Goal: Check status: Check status

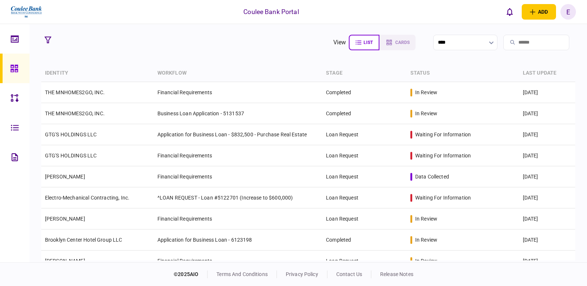
click at [518, 43] on input "search" at bounding box center [537, 42] width 66 height 15
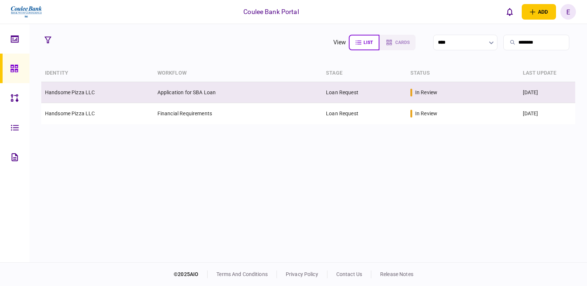
type input "********"
click at [190, 93] on td "Application for SBA Loan" at bounding box center [238, 92] width 169 height 21
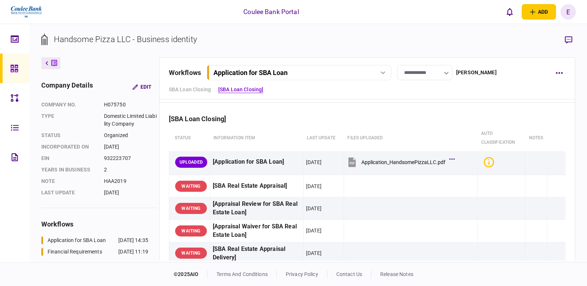
scroll to position [332, 0]
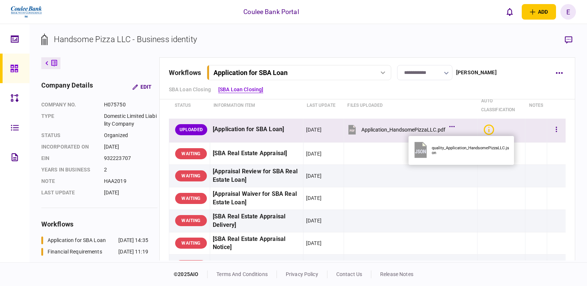
click at [455, 126] on icon at bounding box center [452, 126] width 5 height 1
click at [553, 128] on button "button" at bounding box center [556, 129] width 13 height 13
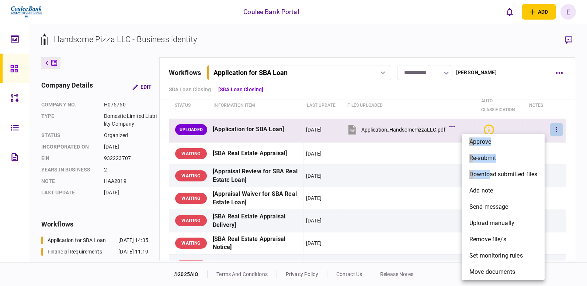
drag, startPoint x: 490, startPoint y: 175, endPoint x: 428, endPoint y: 165, distance: 62.7
click at [428, 165] on div "approve re-submit download submitted files add note send message upload manuall…" at bounding box center [293, 143] width 587 height 286
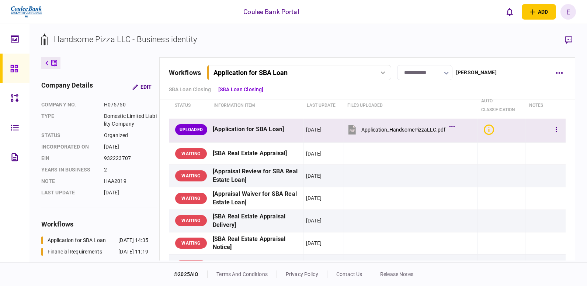
click at [356, 128] on icon at bounding box center [352, 130] width 7 height 10
